Goal: Find contact information: Find contact information

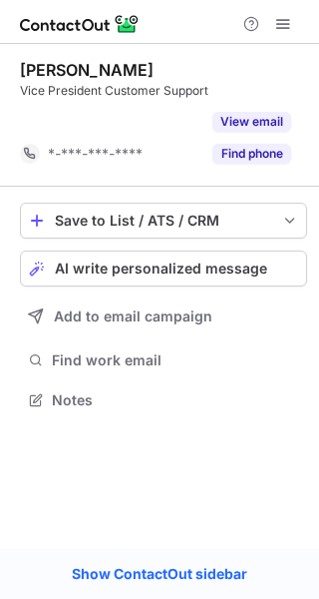
scroll to position [354, 319]
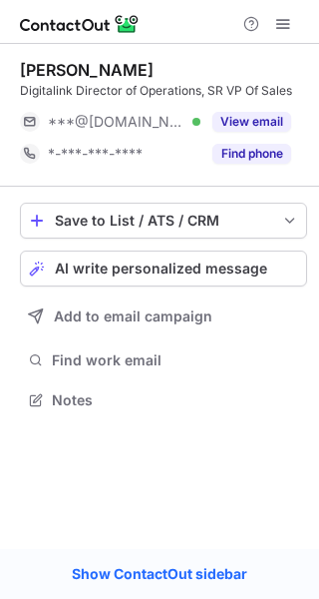
scroll to position [386, 319]
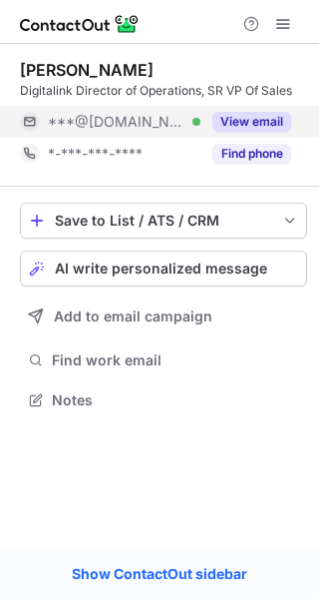
click at [252, 123] on button "View email" at bounding box center [252, 122] width 79 height 20
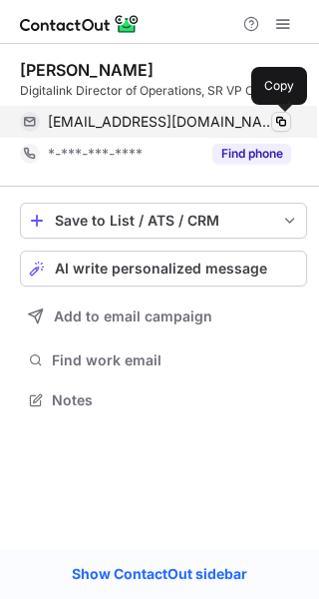
click at [283, 119] on span at bounding box center [281, 122] width 16 height 16
